Goal: Information Seeking & Learning: Learn about a topic

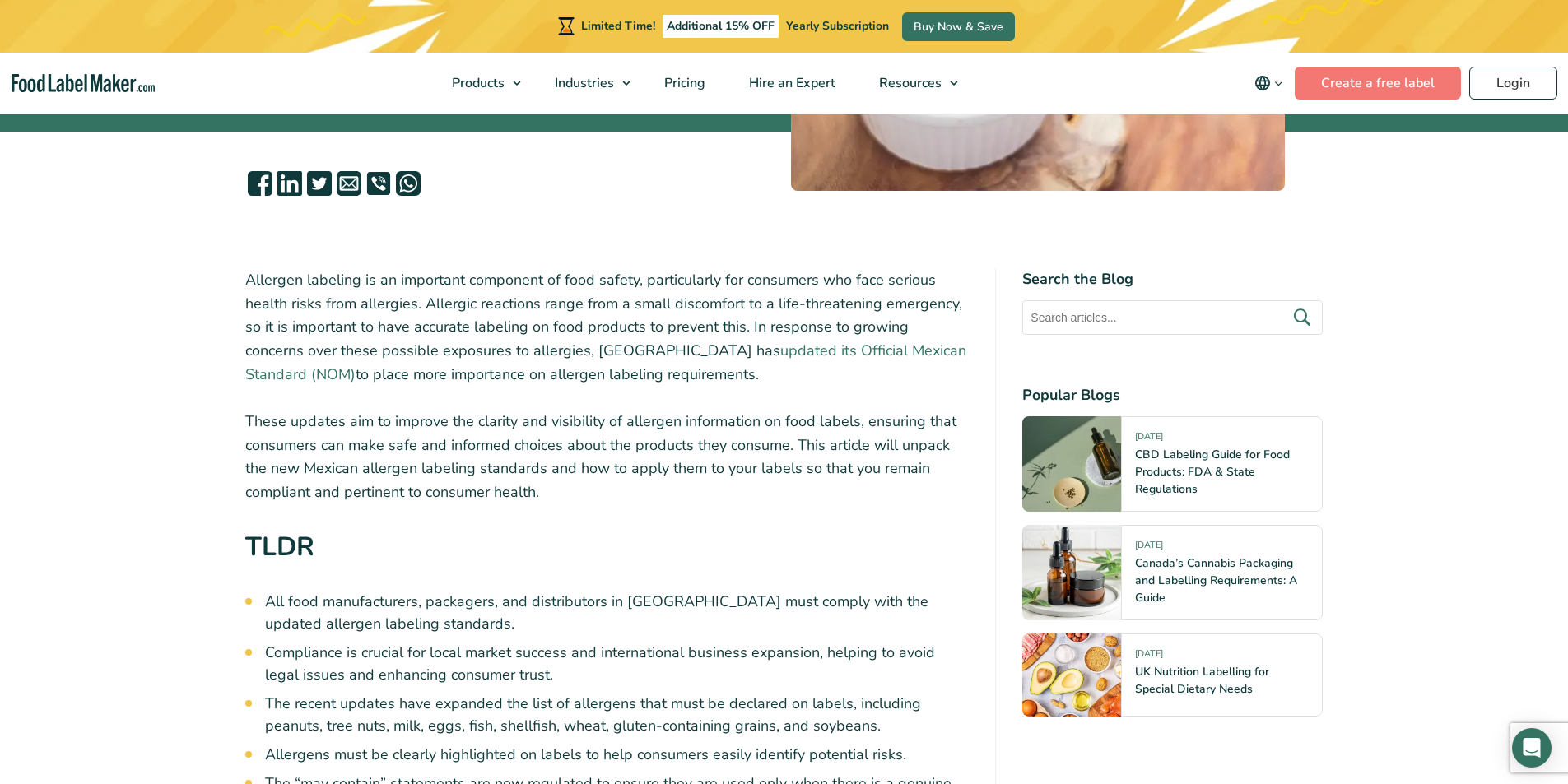
click at [657, 350] on link "updated its Official Mexican Standard (NOM)" at bounding box center [605, 362] width 721 height 43
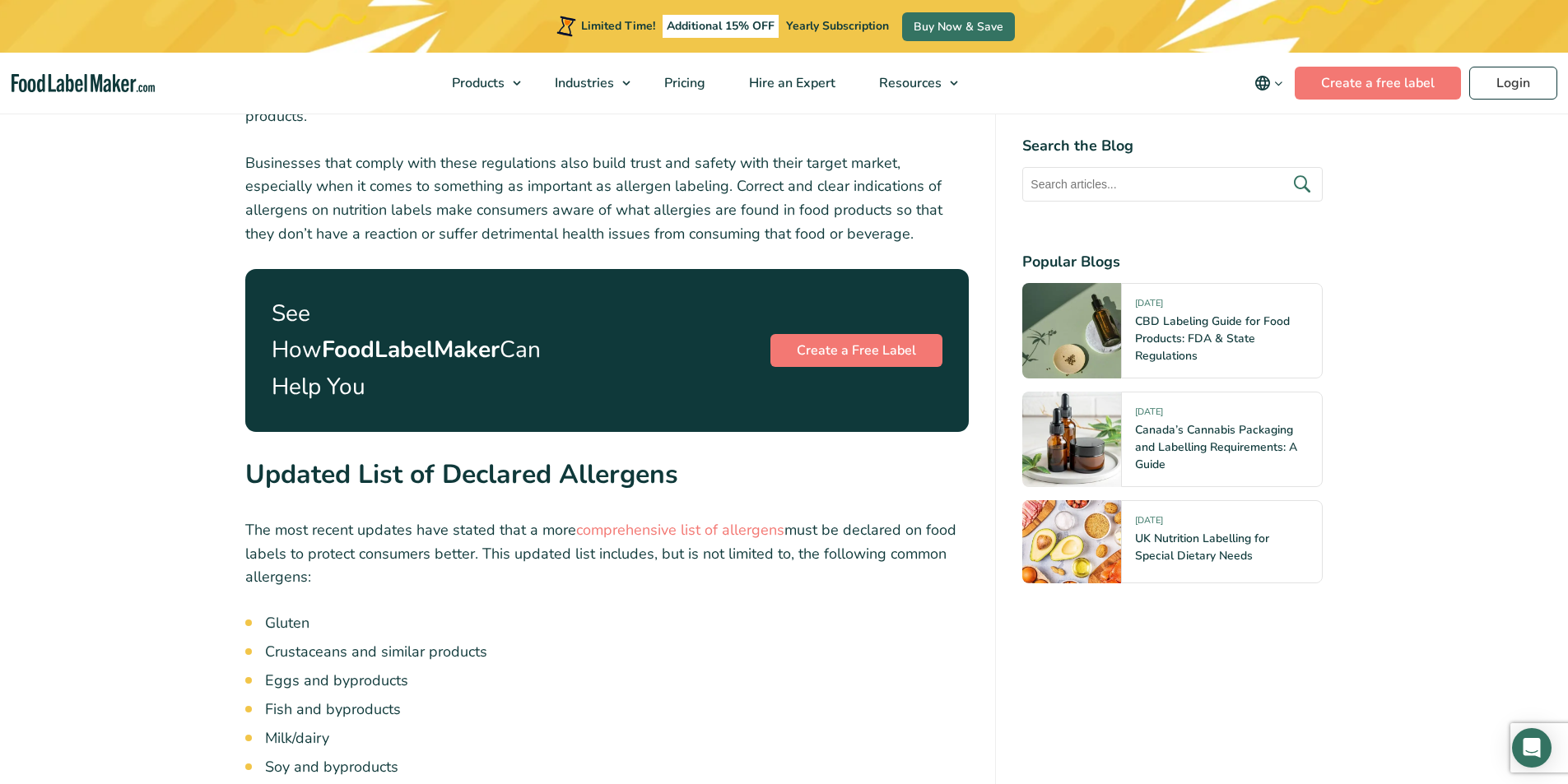
scroll to position [2056, 0]
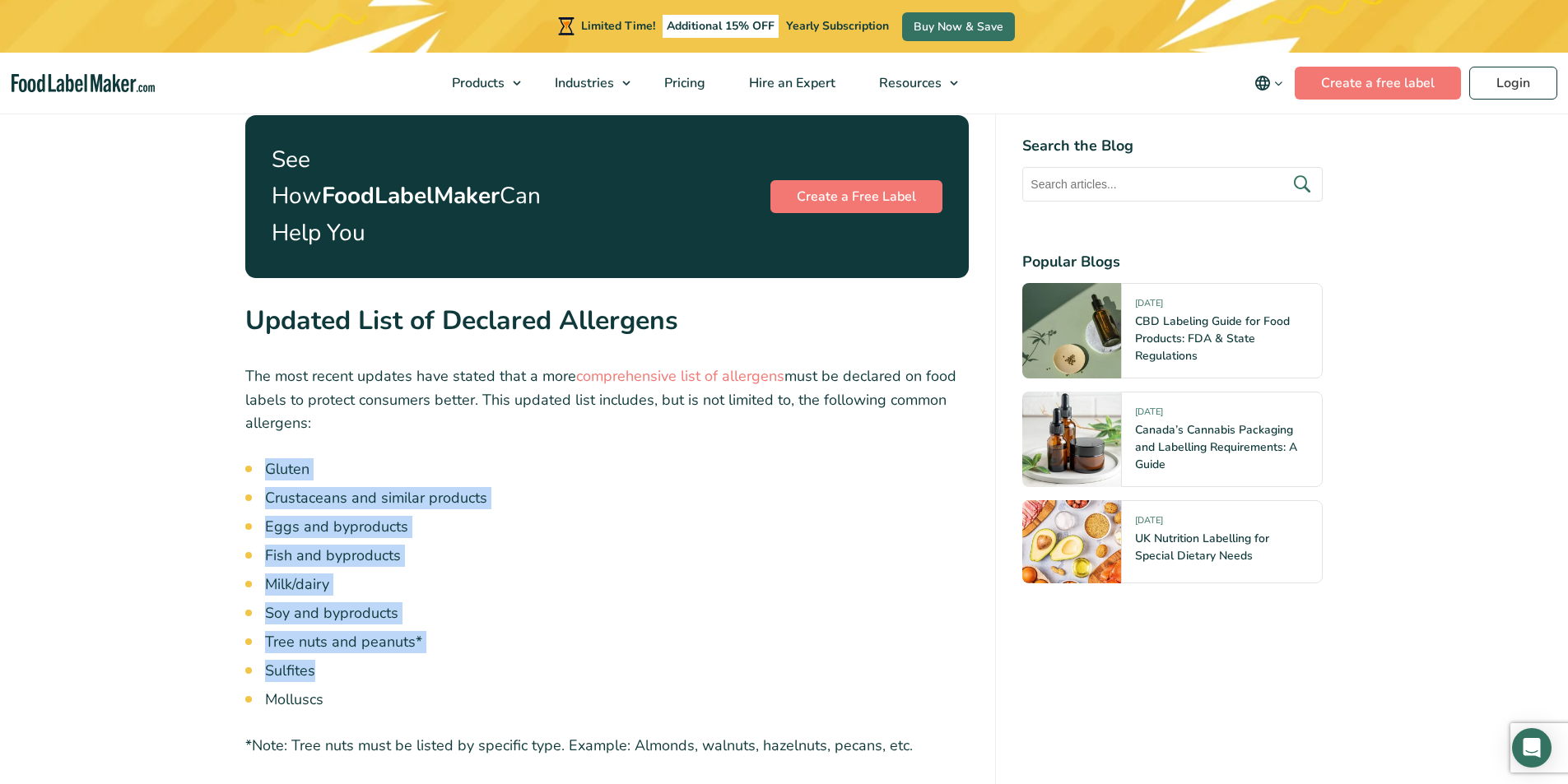
drag, startPoint x: 261, startPoint y: 403, endPoint x: 554, endPoint y: 613, distance: 360.5
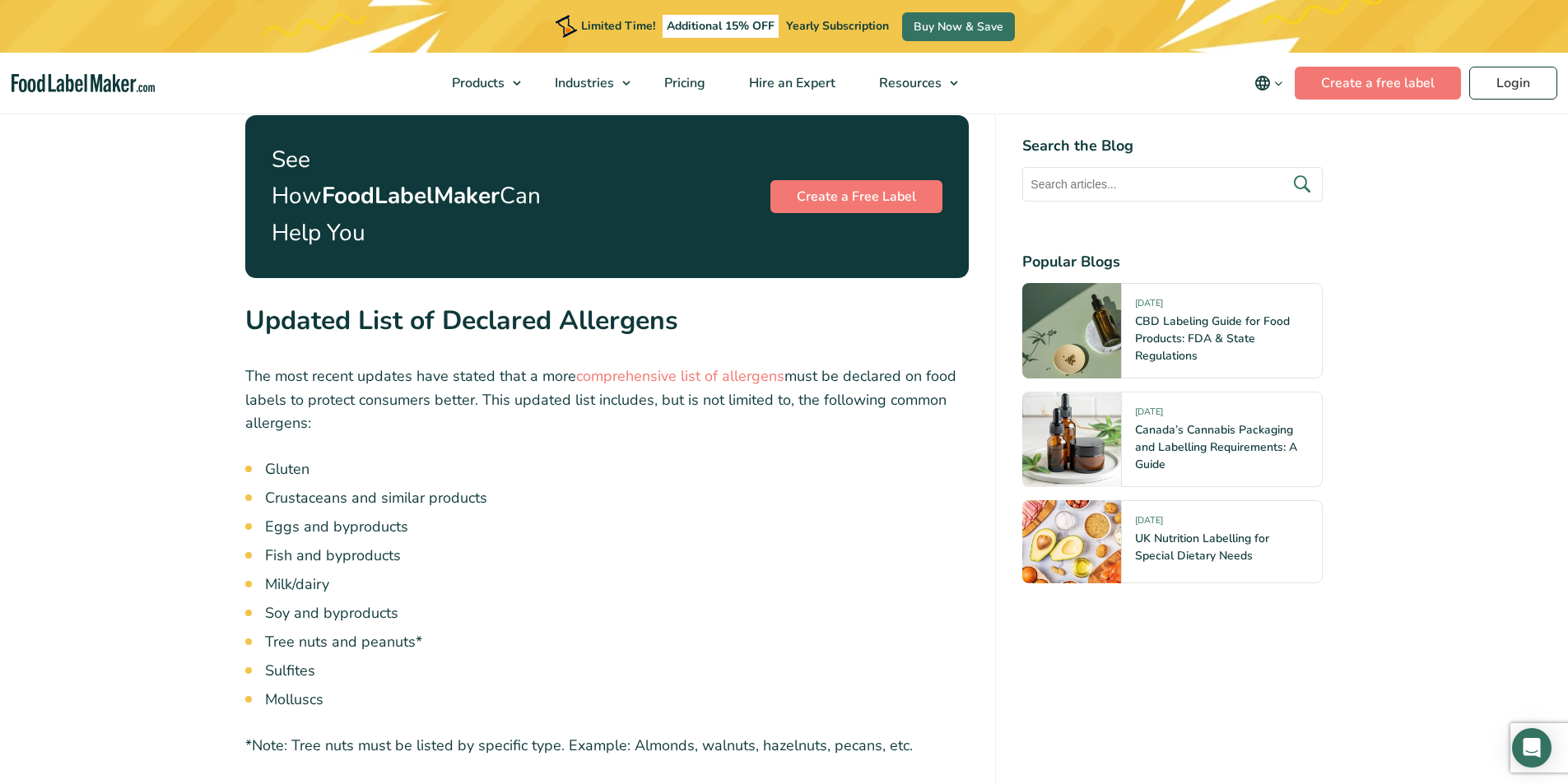
click at [536, 689] on li "Molluscs" at bounding box center [617, 700] width 704 height 22
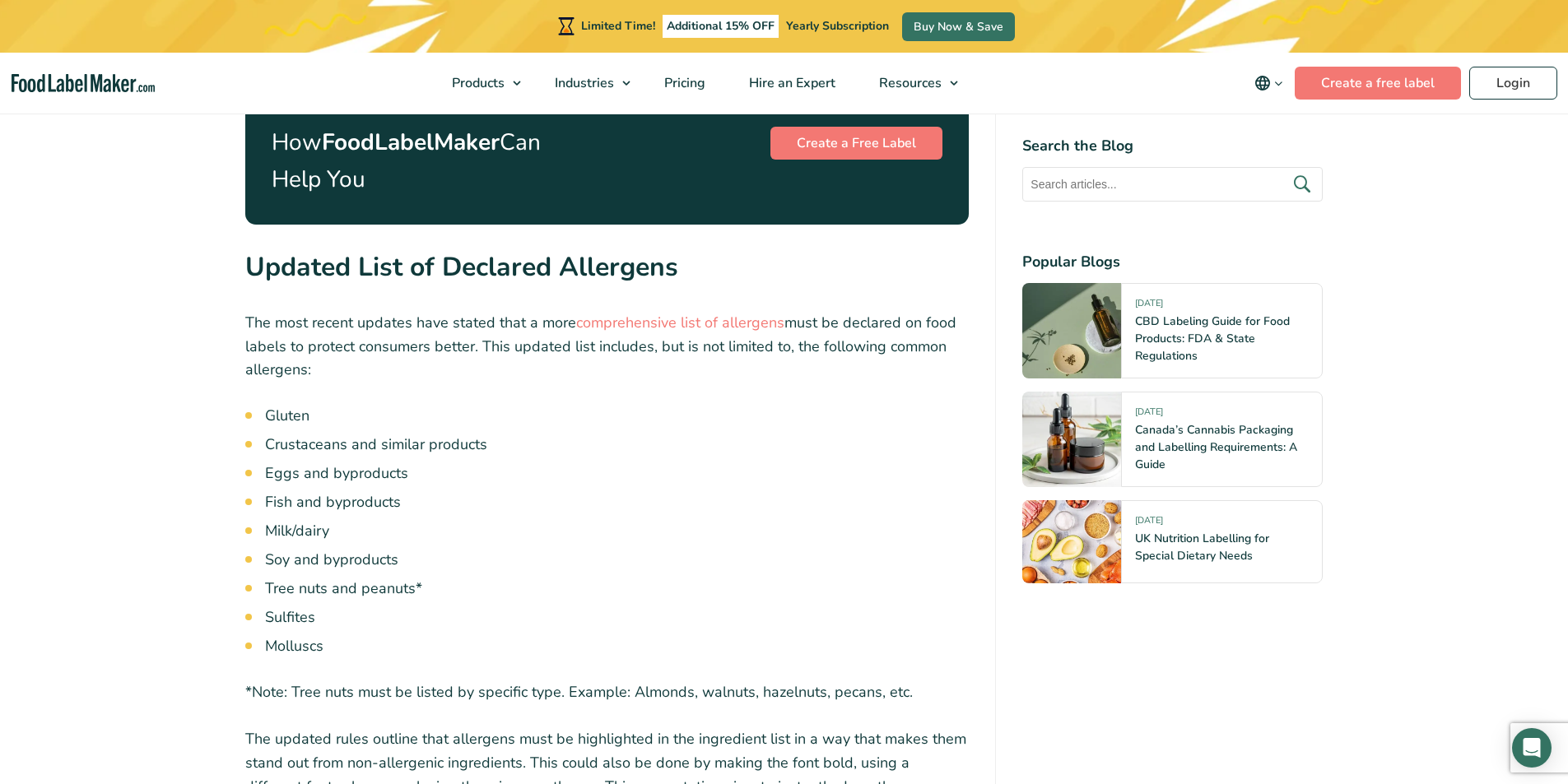
scroll to position [2139, 0]
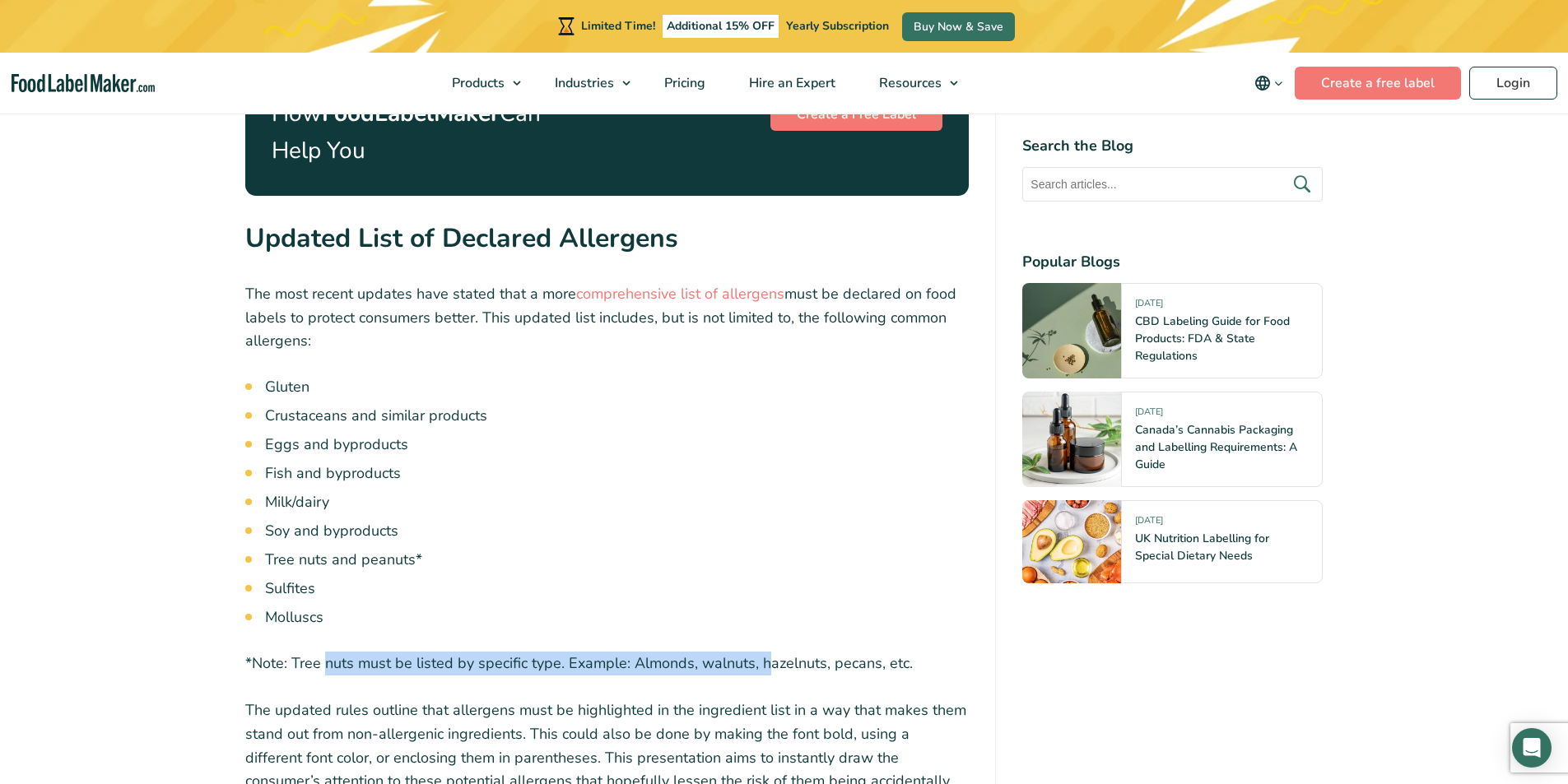
drag, startPoint x: 325, startPoint y: 609, endPoint x: 767, endPoint y: 602, distance: 442.1
click at [767, 651] on p "*Note: Tree nuts must be listed by specific type. Example: Almonds, walnuts, ha…" at bounding box center [607, 663] width 724 height 24
